Goal: Task Accomplishment & Management: Manage account settings

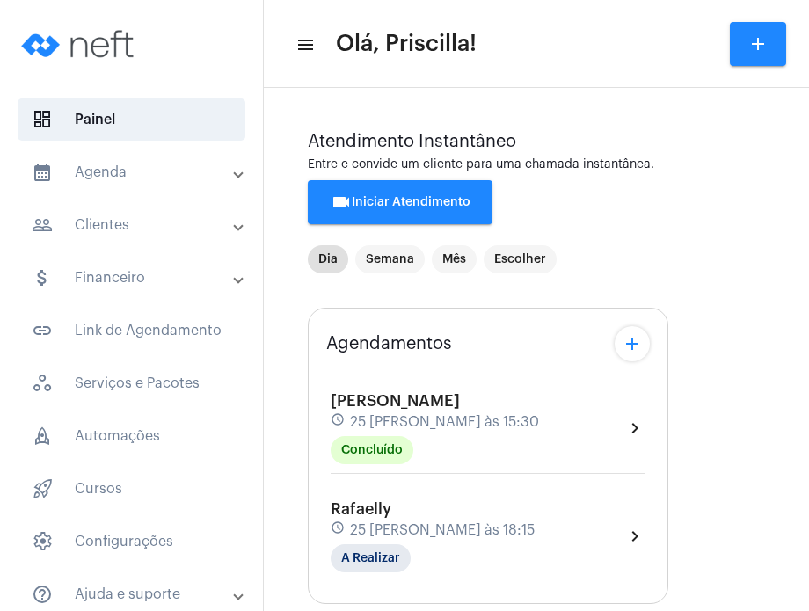
click at [155, 172] on mat-panel-title "calendar_month_outlined Agenda" at bounding box center [133, 172] width 203 height 21
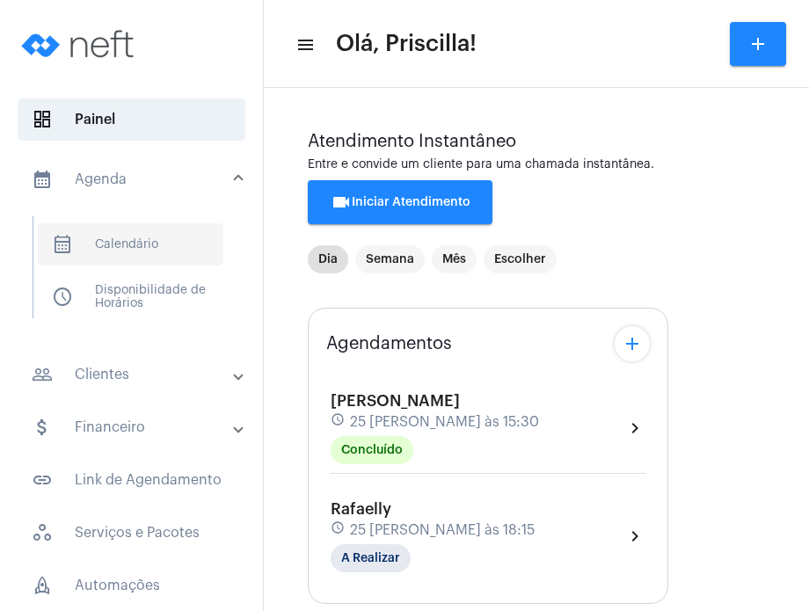
click at [141, 239] on span "calendar_month_outlined Calendário" at bounding box center [130, 244] width 185 height 42
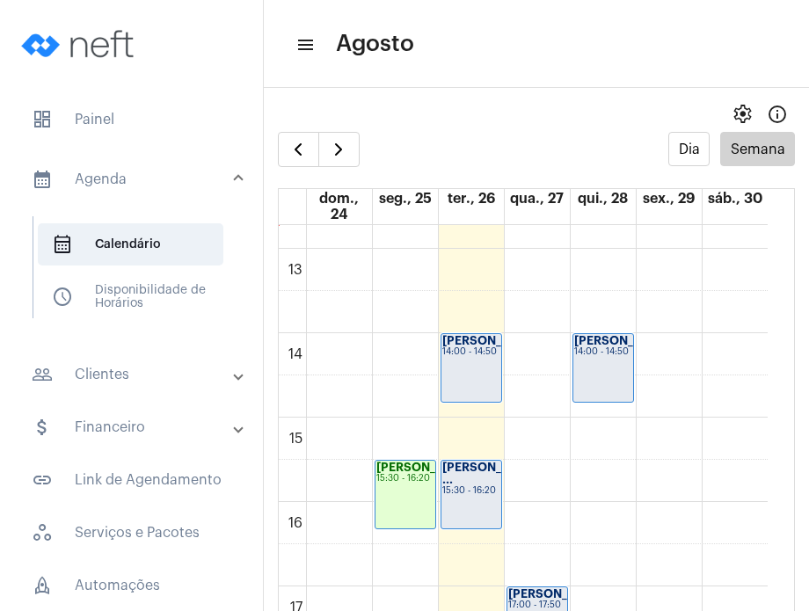
scroll to position [1092, 0]
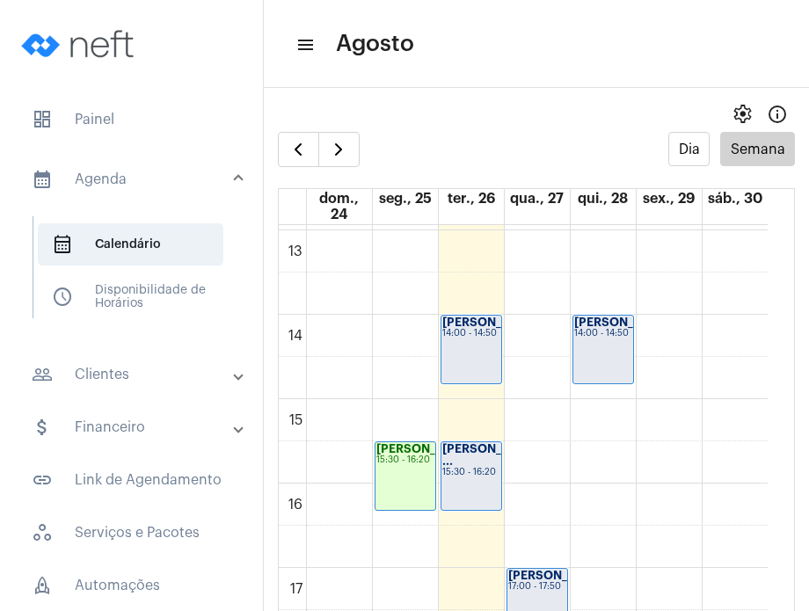
click at [455, 487] on div "[PERSON_NAME] ... 15:30 - 16:20" at bounding box center [471, 476] width 60 height 68
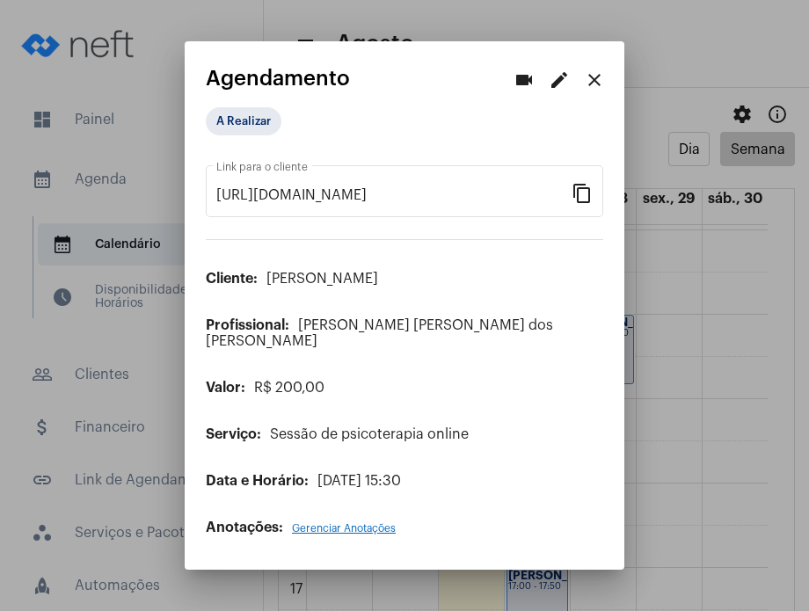
click at [556, 91] on mat-icon "edit" at bounding box center [558, 79] width 21 height 21
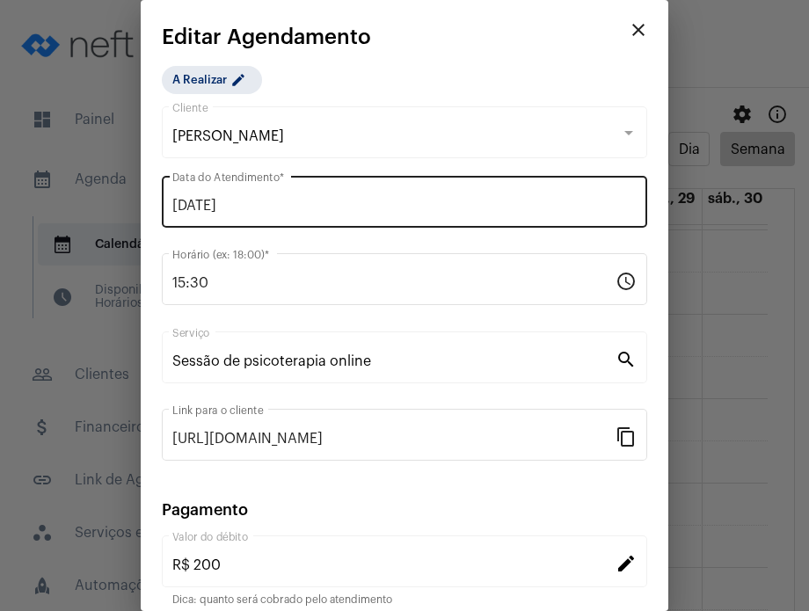
click at [267, 214] on div "[DATE] Data do Atendimento *" at bounding box center [404, 199] width 464 height 55
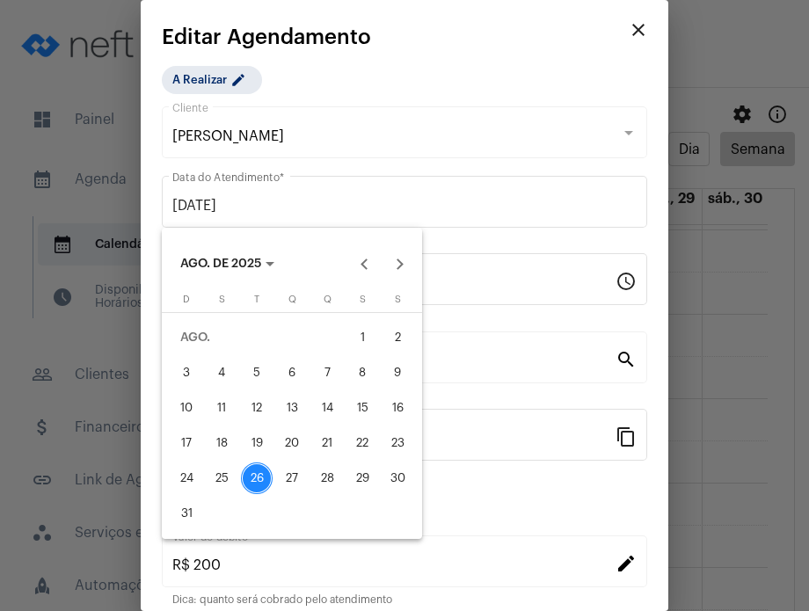
click at [289, 468] on div "27" at bounding box center [292, 478] width 32 height 32
type input "[DATE]"
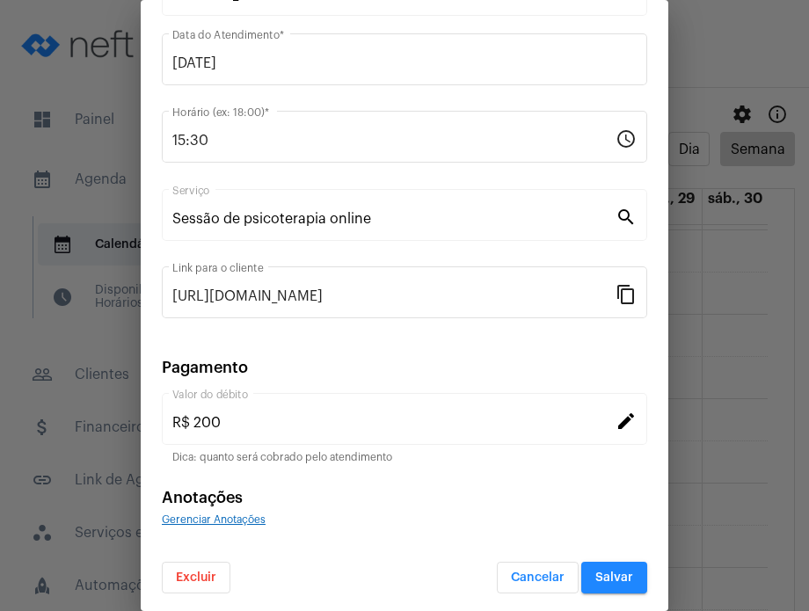
scroll to position [143, 0]
click at [595, 570] on span "Salvar" at bounding box center [614, 576] width 38 height 12
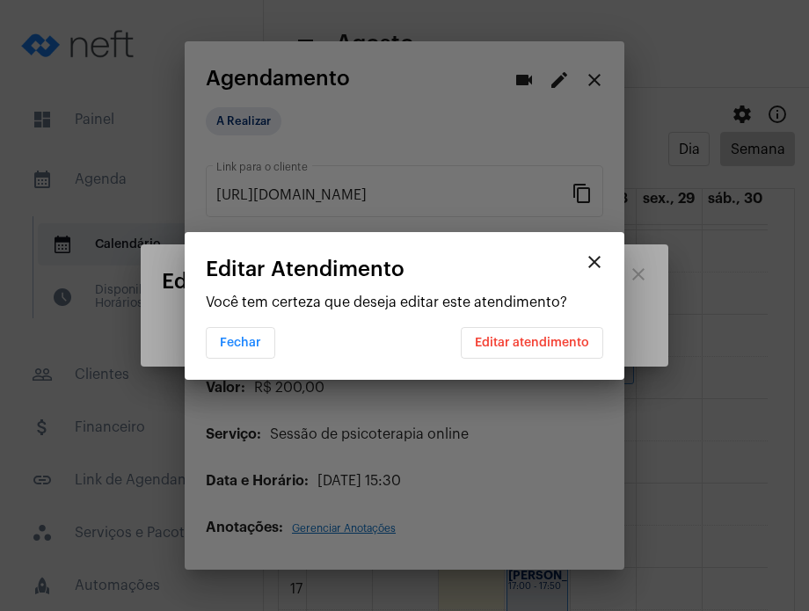
scroll to position [0, 0]
click at [586, 344] on span "Editar atendimento" at bounding box center [532, 343] width 114 height 12
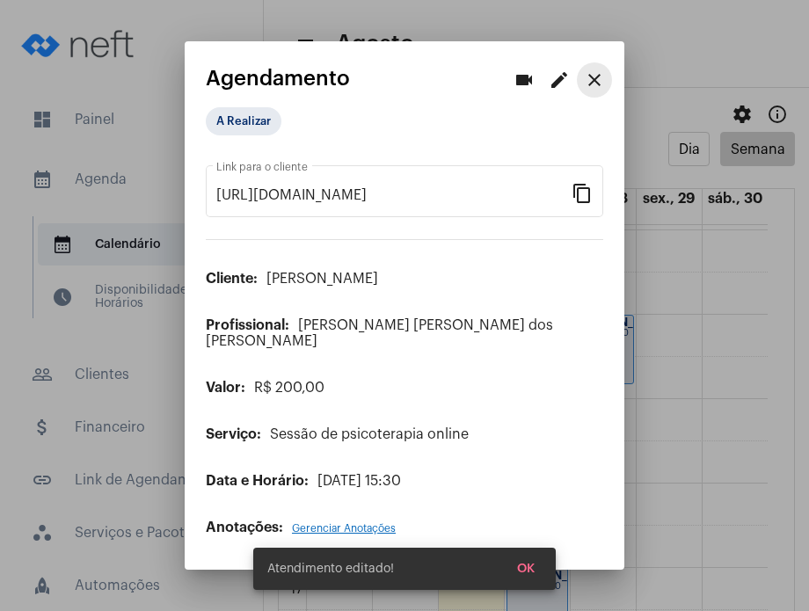
click at [599, 87] on mat-icon "close" at bounding box center [594, 79] width 21 height 21
